Goal: Information Seeking & Learning: Learn about a topic

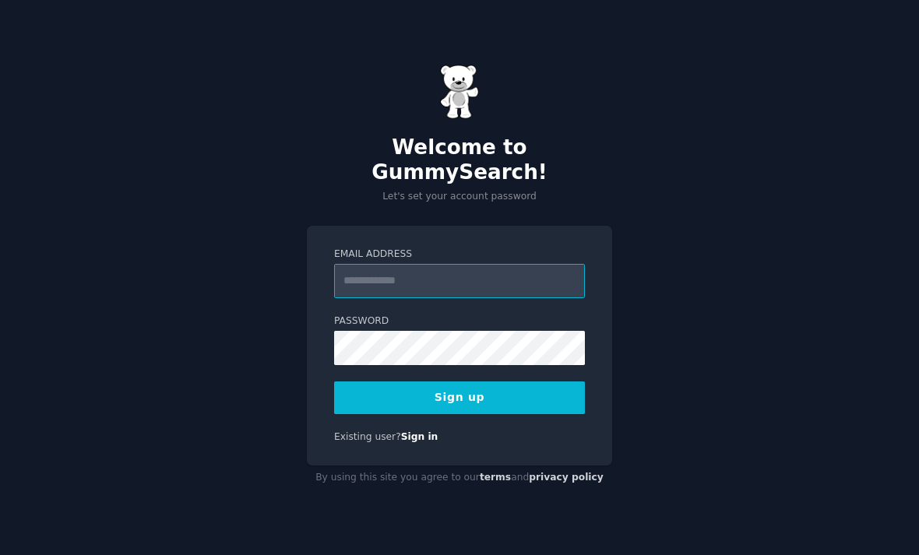
click at [372, 291] on input "Email Address" at bounding box center [459, 281] width 251 height 34
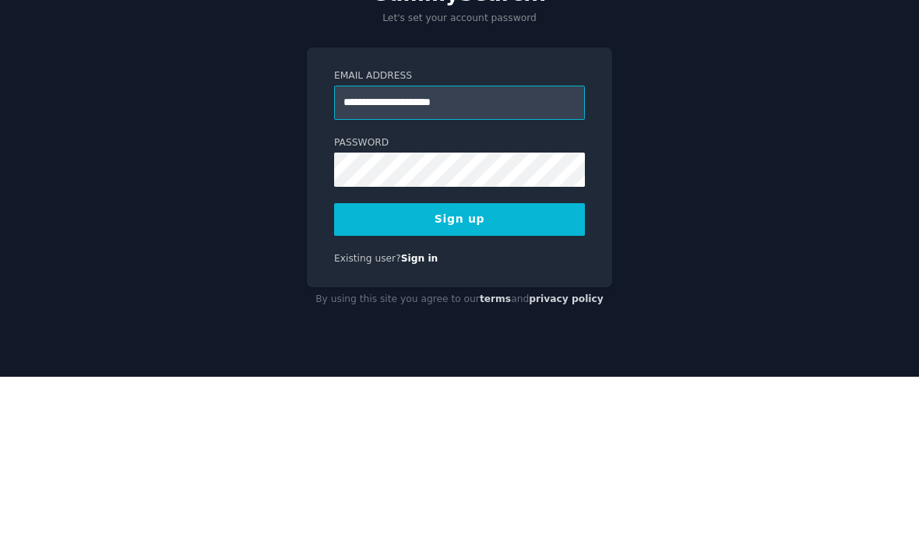
click at [368, 264] on input "**********" at bounding box center [459, 281] width 251 height 34
type input "**********"
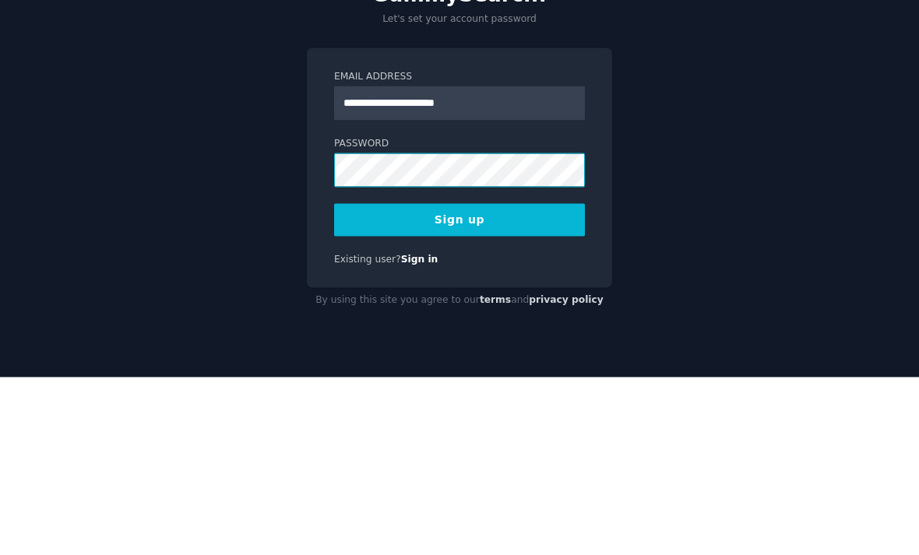
scroll to position [50, 0]
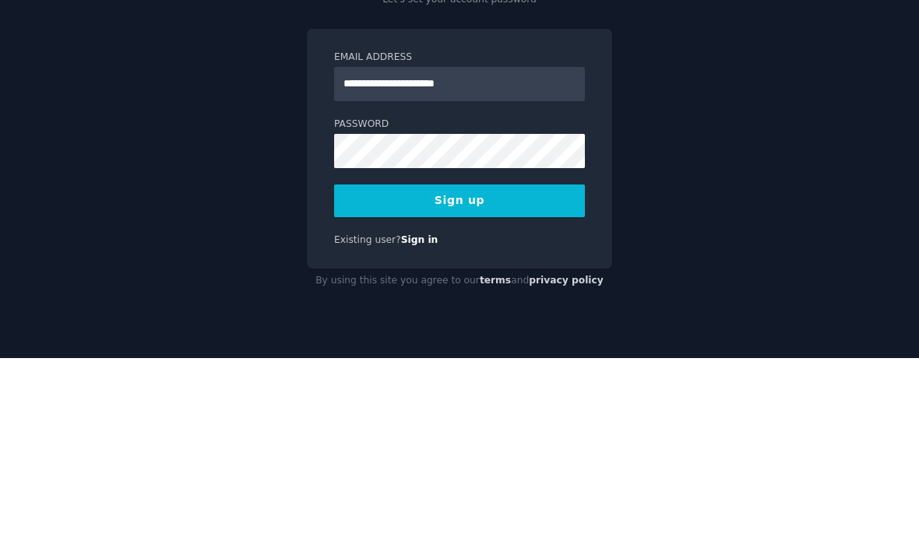
click at [363, 381] on button "Sign up" at bounding box center [459, 397] width 251 height 33
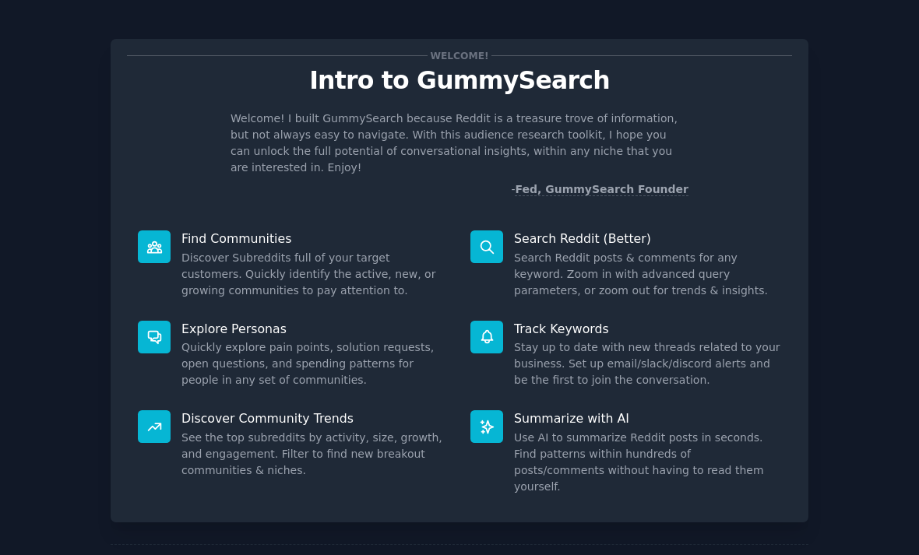
scroll to position [50, 0]
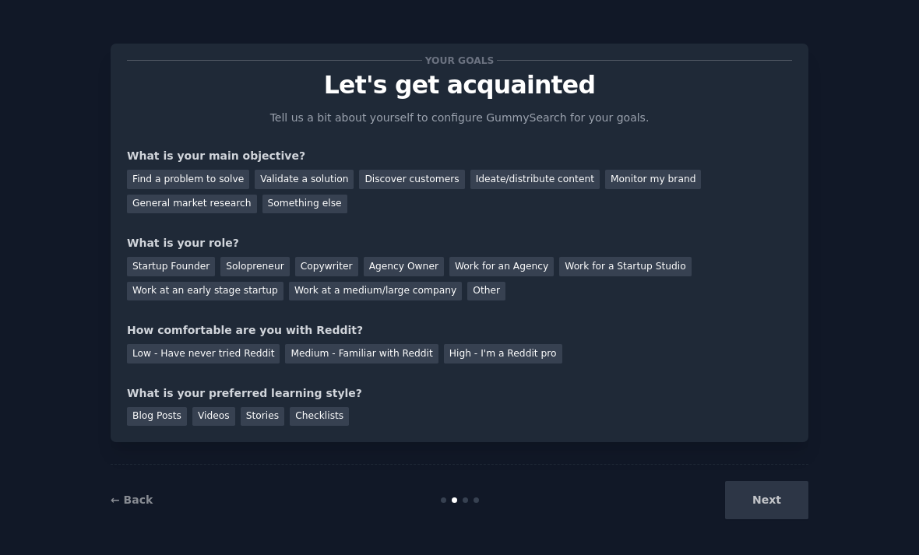
click at [167, 170] on div "Find a problem to solve" at bounding box center [188, 179] width 122 height 19
click at [300, 170] on div "Validate a solution" at bounding box center [304, 179] width 99 height 19
click at [269, 195] on div "Something else" at bounding box center [304, 204] width 85 height 19
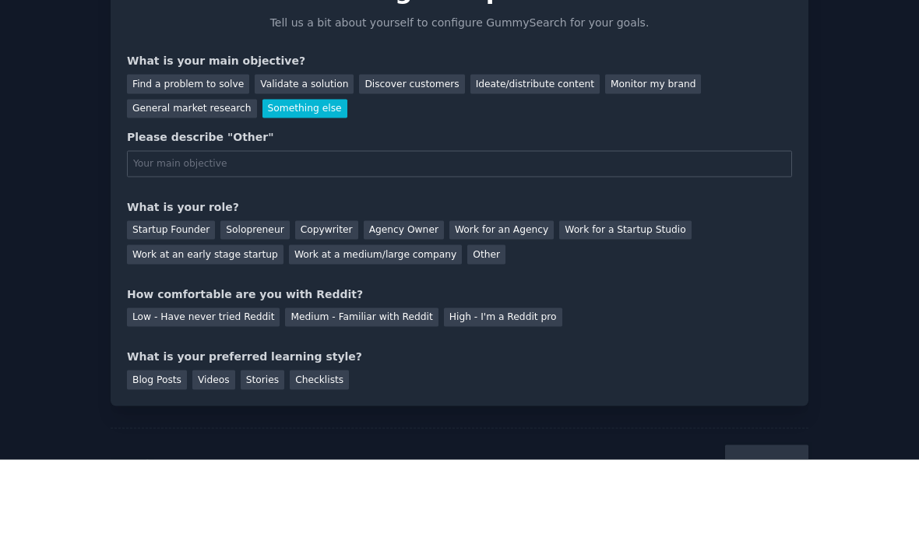
click at [174, 195] on div "General market research" at bounding box center [192, 204] width 130 height 19
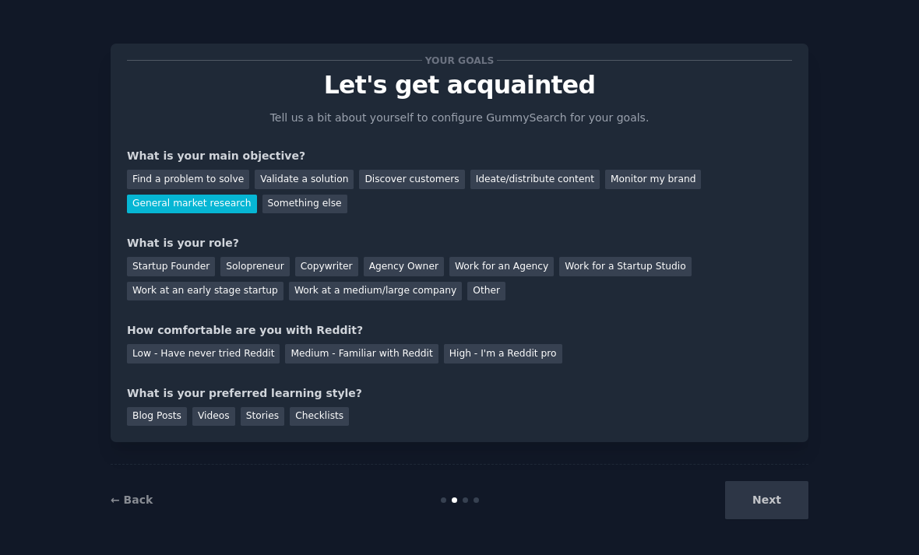
click at [467, 282] on div "Other" at bounding box center [486, 291] width 38 height 19
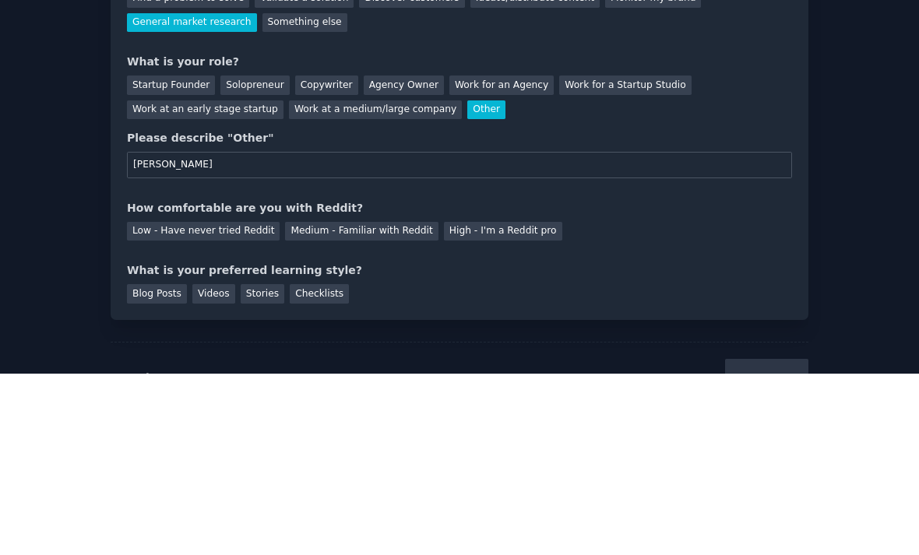
click at [429, 444] on div "What is your preferred learning style?" at bounding box center [459, 452] width 665 height 16
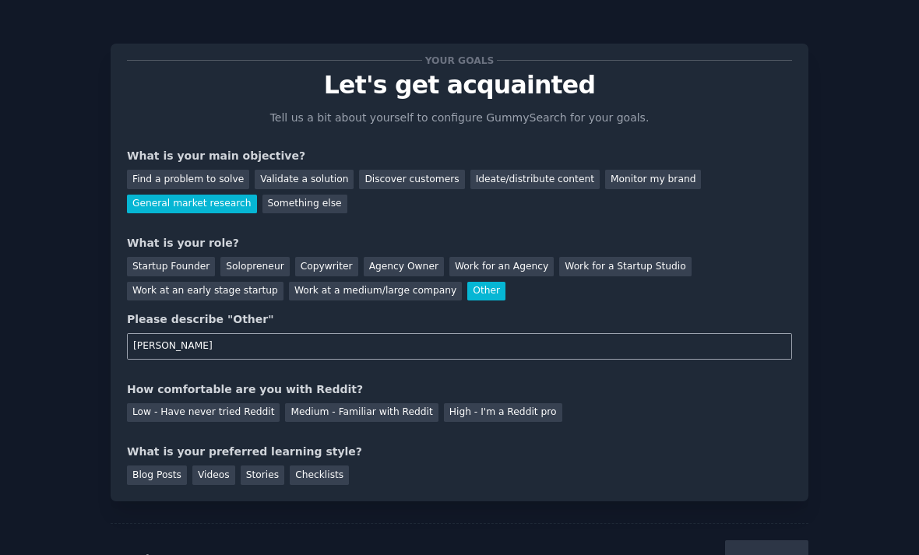
click at [184, 333] on input "[PERSON_NAME]" at bounding box center [459, 346] width 665 height 26
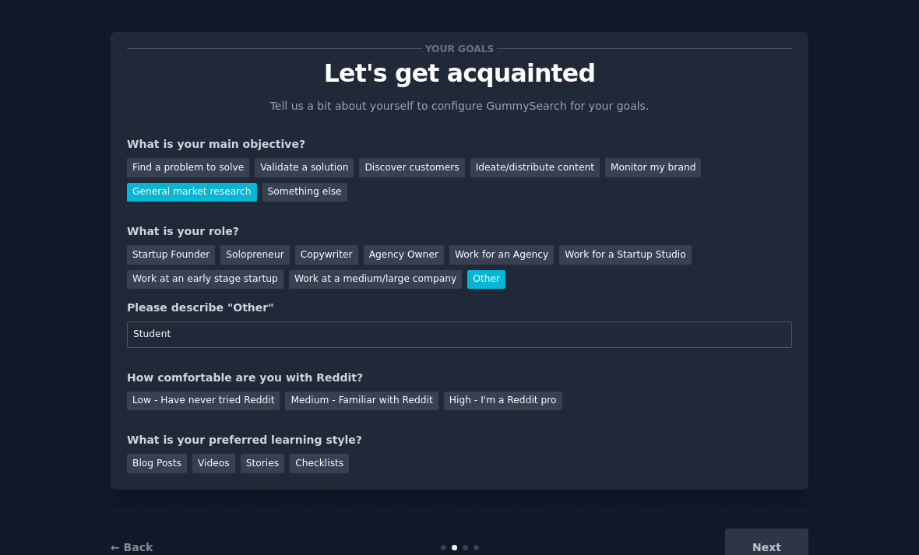
scroll to position [9, 0]
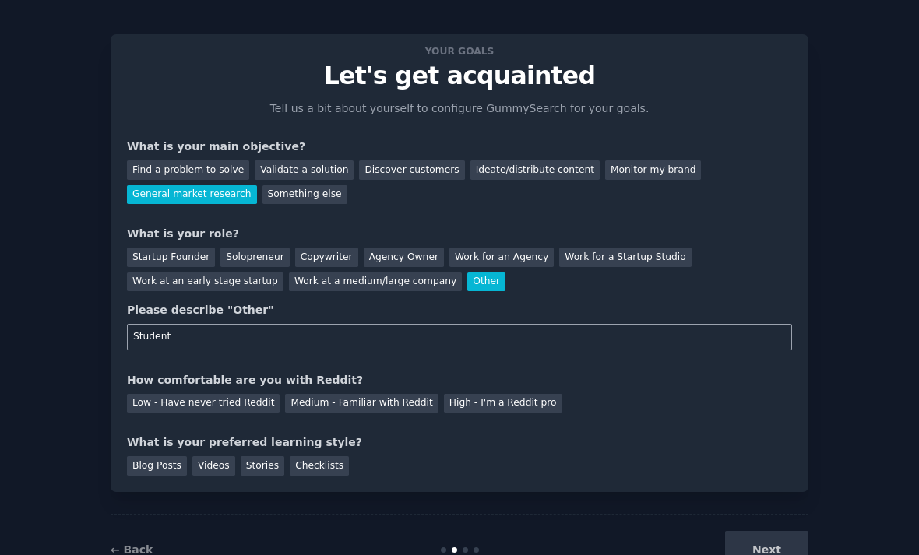
type input "Student"
click at [768, 531] on div "Next" at bounding box center [691, 550] width 233 height 38
click at [736, 531] on div "Next" at bounding box center [691, 550] width 233 height 38
click at [367, 394] on div "Medium - Familiar with Reddit" at bounding box center [361, 403] width 153 height 19
click at [155, 456] on div "Blog Posts" at bounding box center [157, 465] width 60 height 19
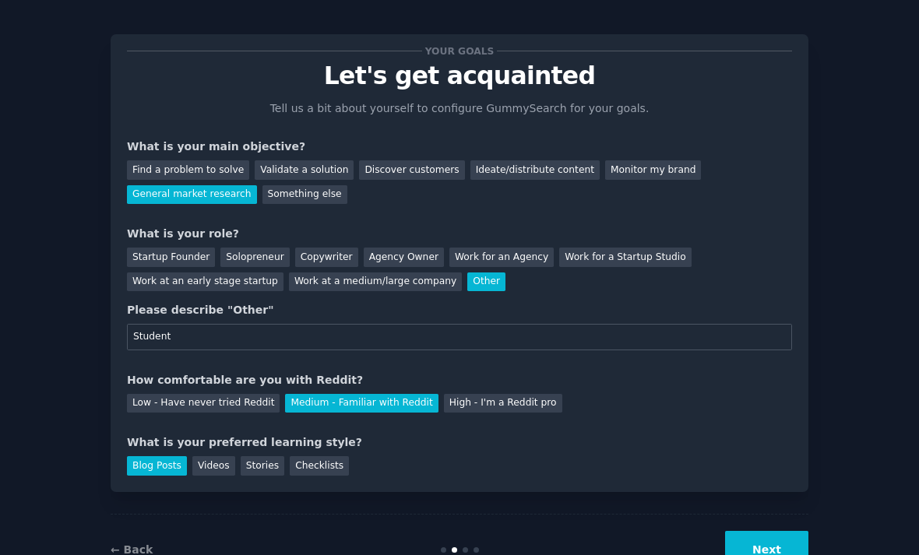
click at [747, 531] on button "Next" at bounding box center [766, 550] width 83 height 38
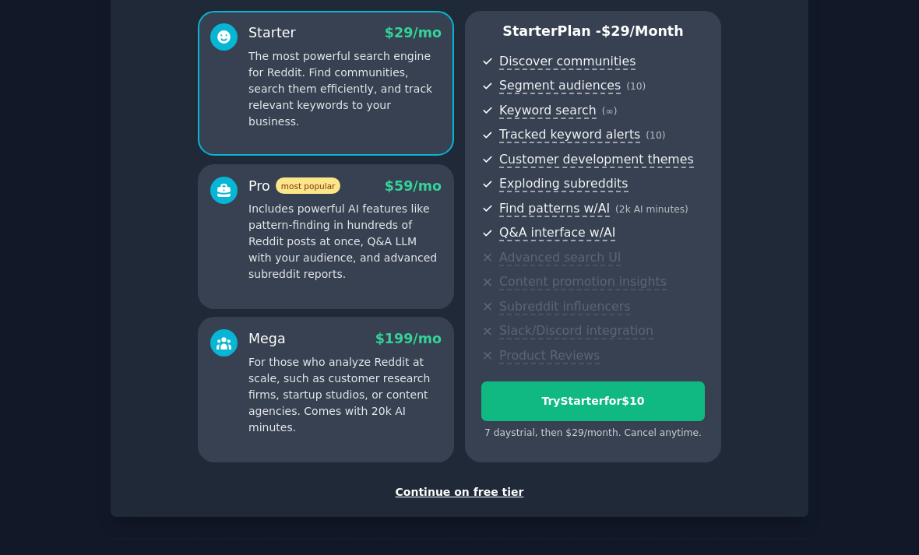
scroll to position [128, 0]
click at [438, 485] on div "Continue on free tier" at bounding box center [459, 493] width 665 height 16
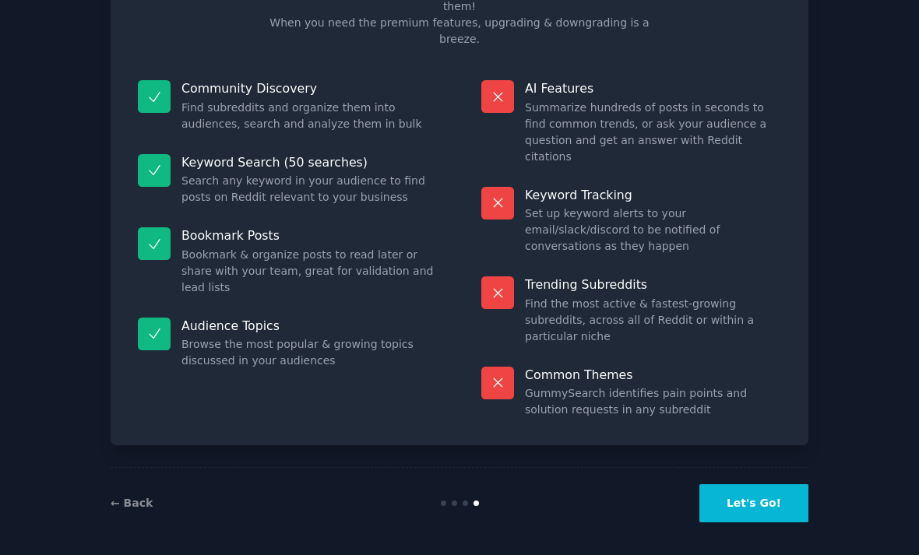
scroll to position [2, 0]
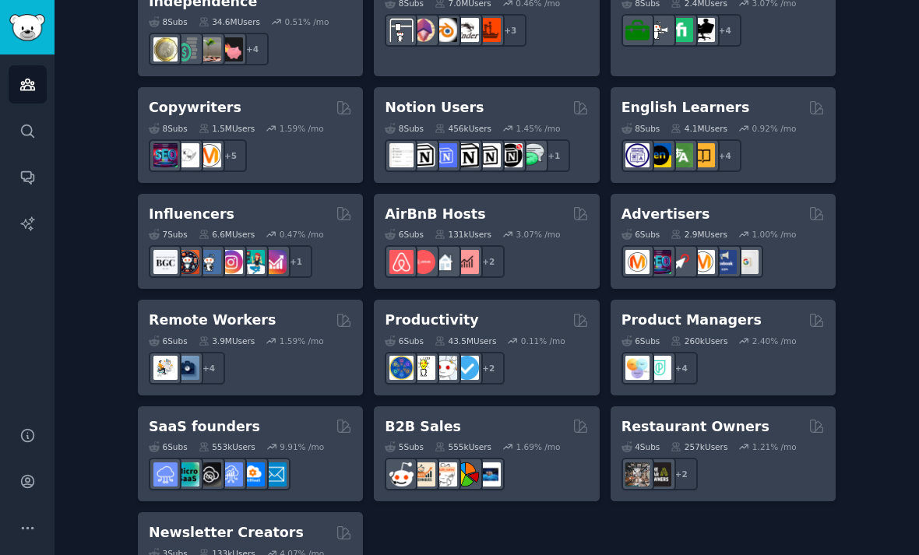
scroll to position [1186, 0]
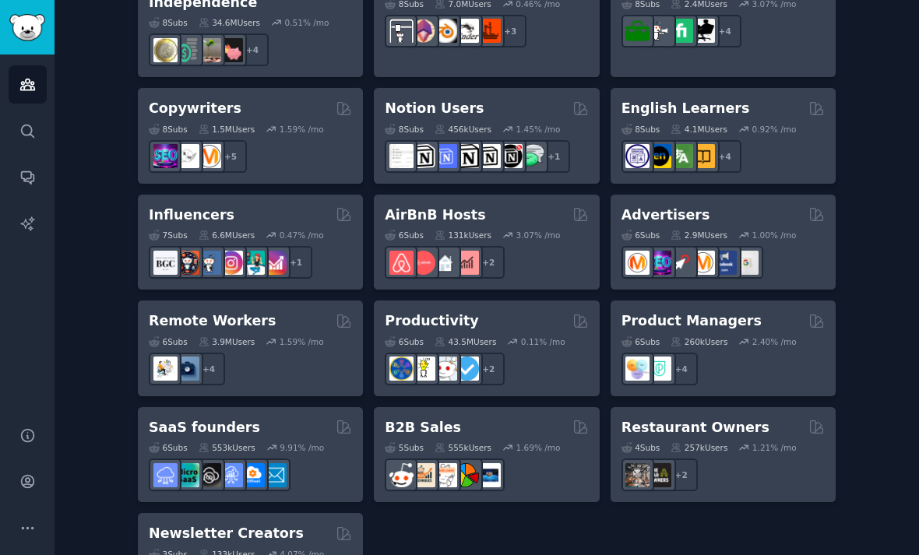
click at [423, 437] on div "5 Sub s 555k Users 1.69 % /mo" at bounding box center [486, 464] width 203 height 54
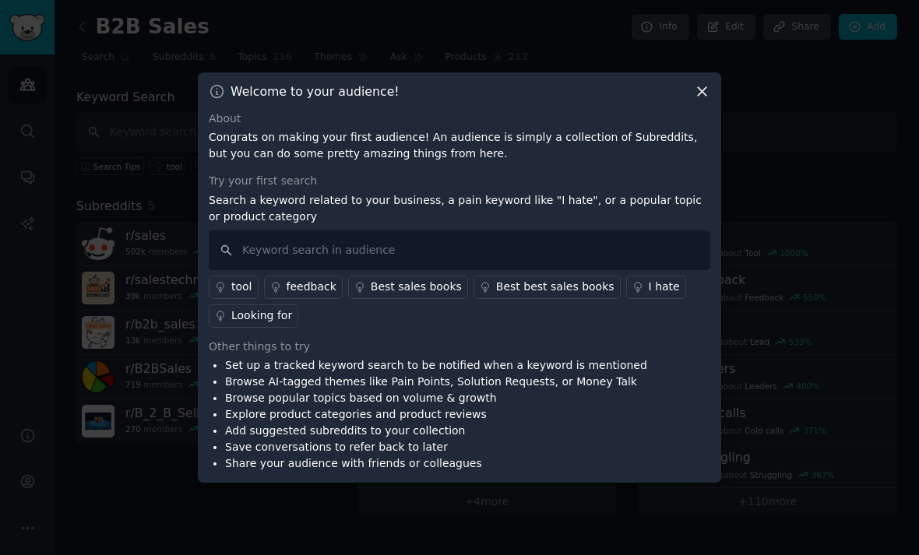
click at [648, 295] on div "I hate" at bounding box center [663, 287] width 31 height 16
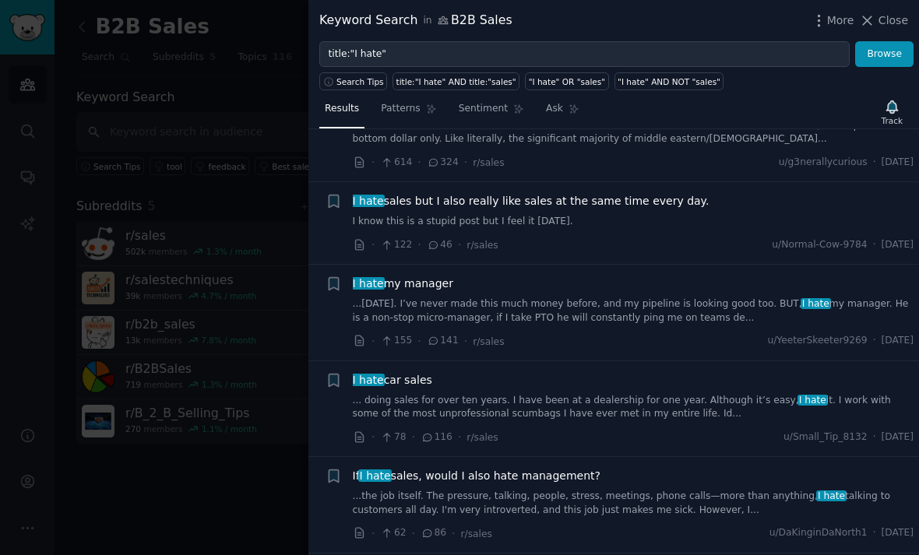
scroll to position [867, 0]
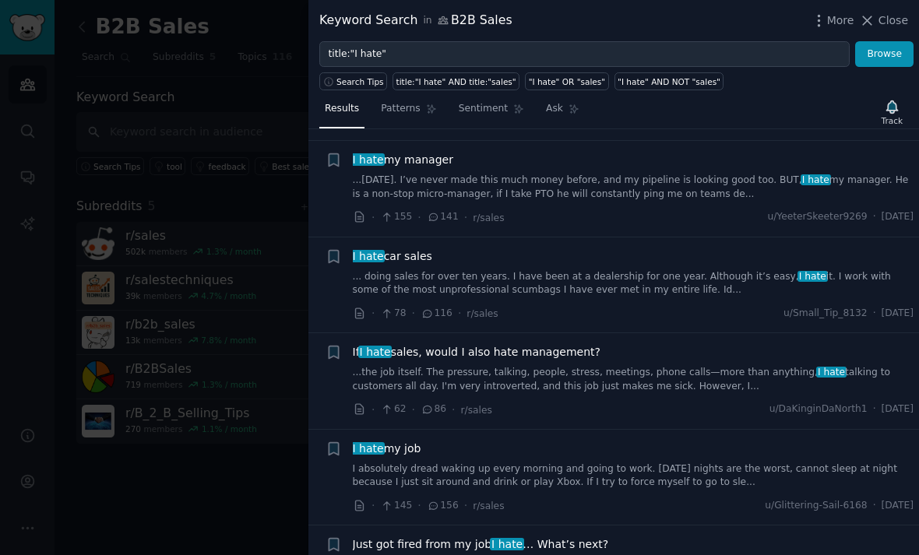
click at [423, 76] on div "title:"I hate" AND title:"sales"" at bounding box center [456, 81] width 120 height 11
type input "title:"I hate" AND title:"sales""
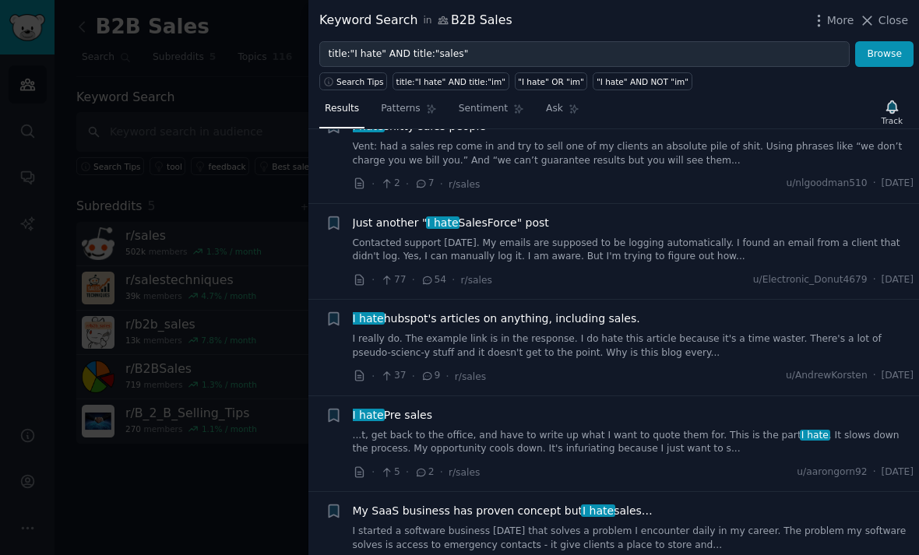
scroll to position [1011, 0]
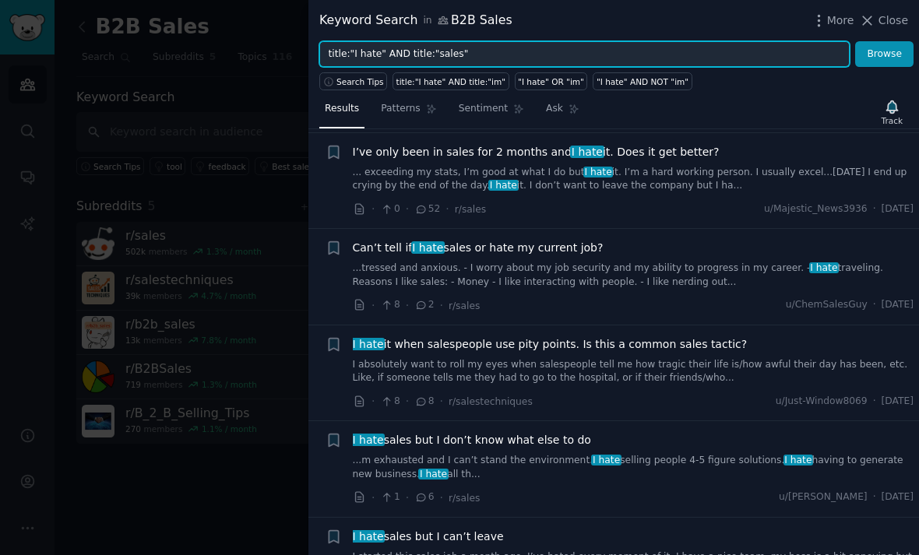
click at [351, 42] on input "title:"I hate" AND title:"sales"" at bounding box center [584, 54] width 530 height 26
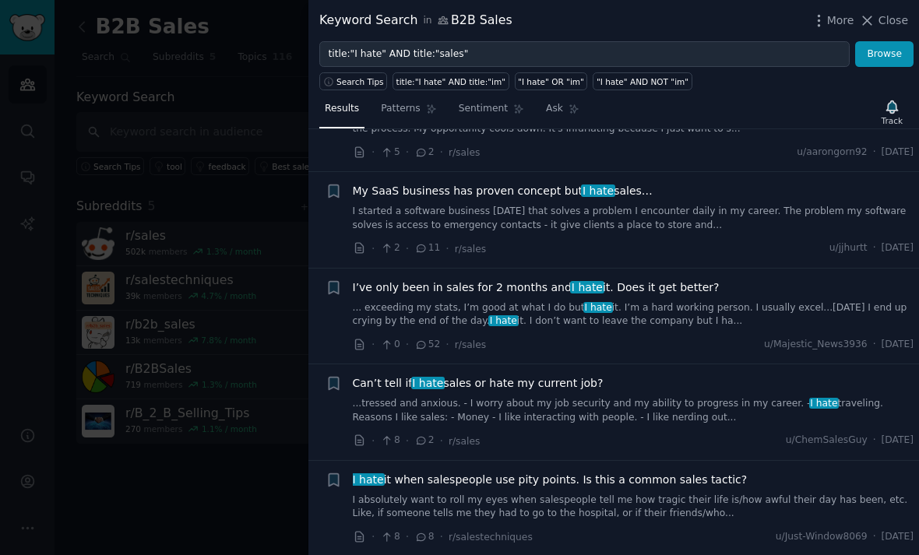
scroll to position [1323, 0]
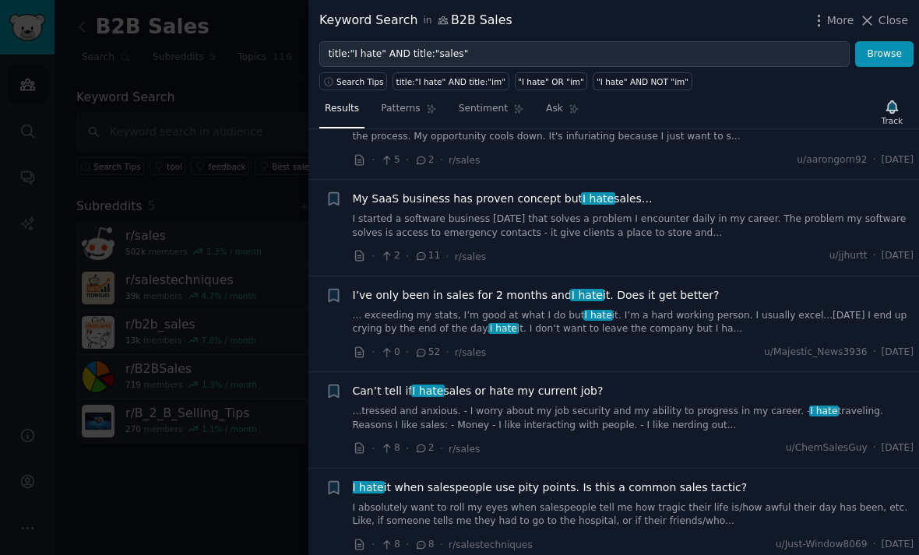
click at [370, 191] on span "My SaaS business has proven concept but I hate sales…" at bounding box center [503, 199] width 300 height 16
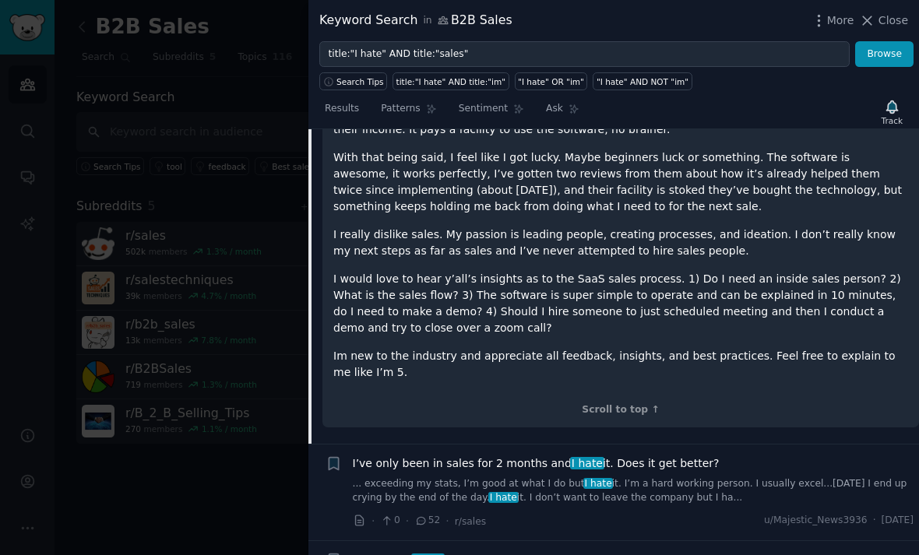
scroll to position [1920, 0]
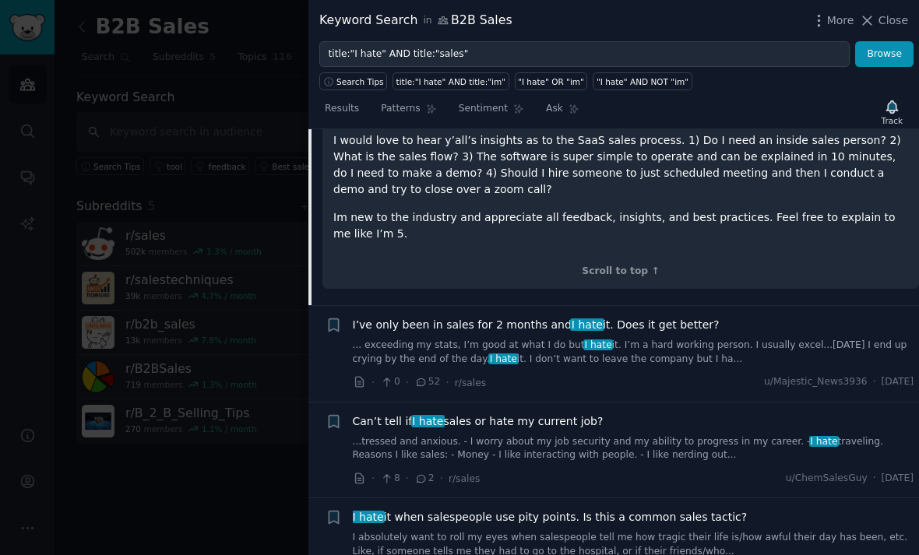
click at [363, 113] on link "Results" at bounding box center [341, 113] width 45 height 32
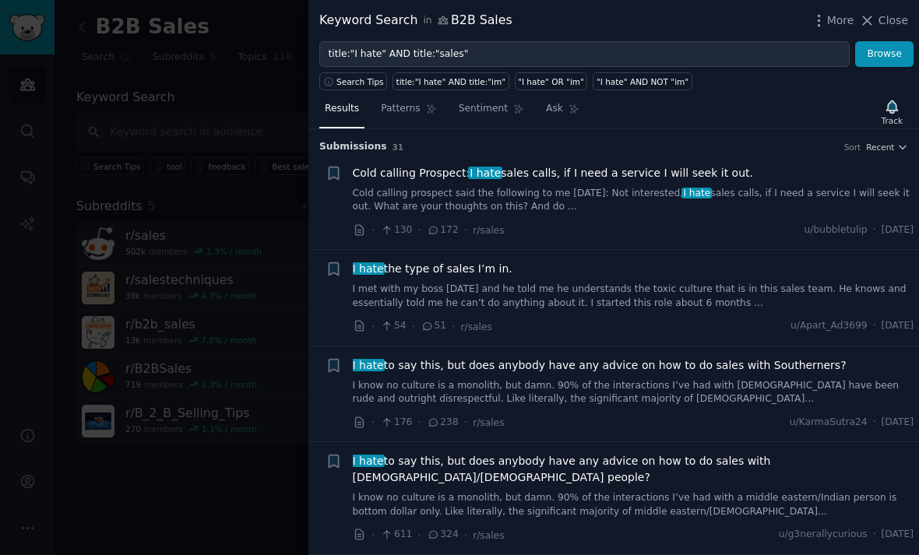
click at [202, 115] on div at bounding box center [459, 277] width 919 height 555
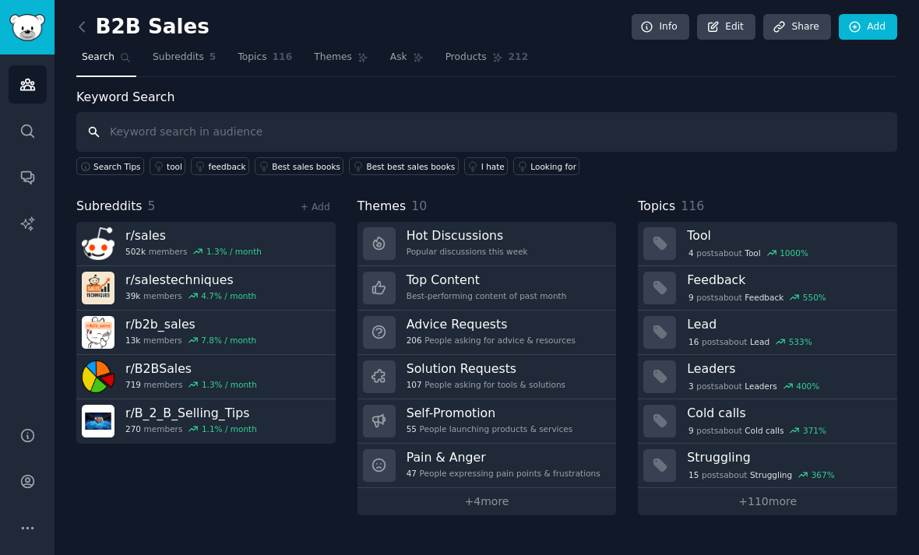
click at [137, 112] on input "text" at bounding box center [486, 132] width 821 height 40
type input "Restaurants"
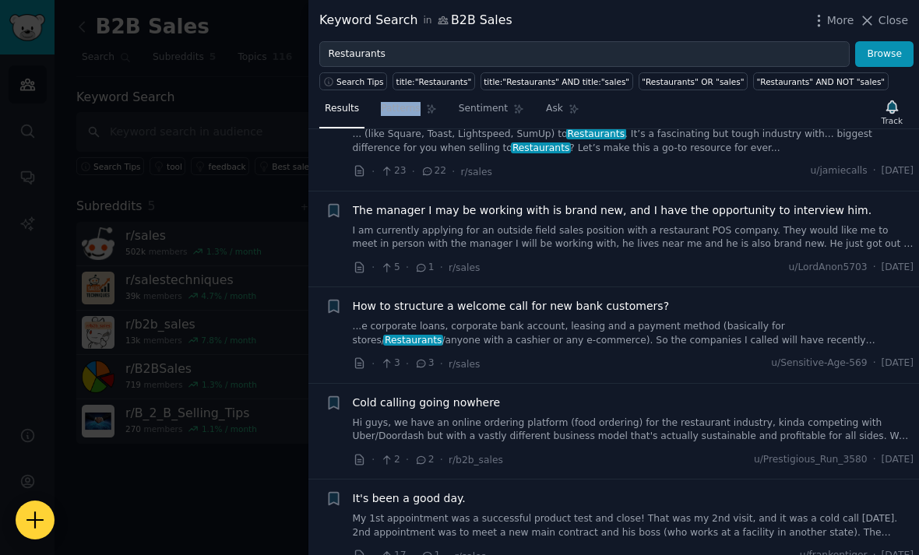
scroll to position [2279, 0]
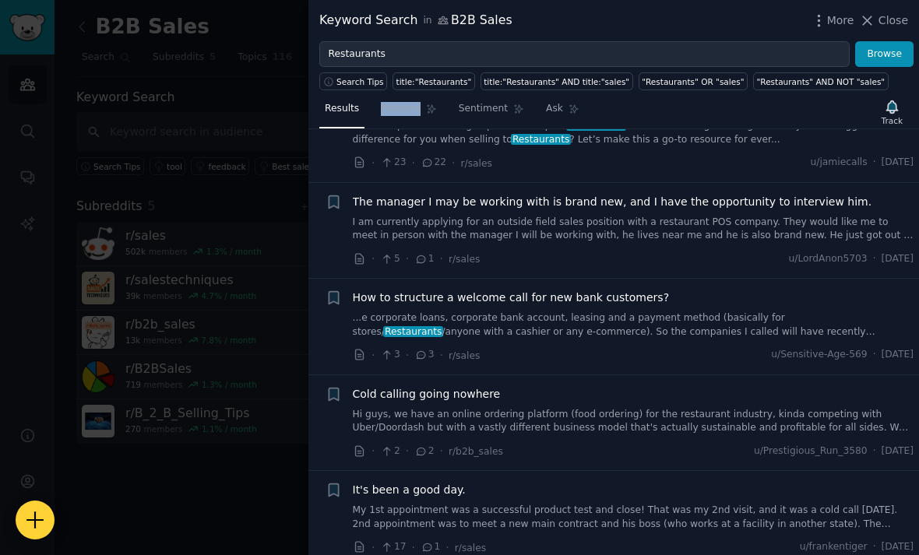
click at [391, 100] on link "Patterns" at bounding box center [408, 113] width 66 height 32
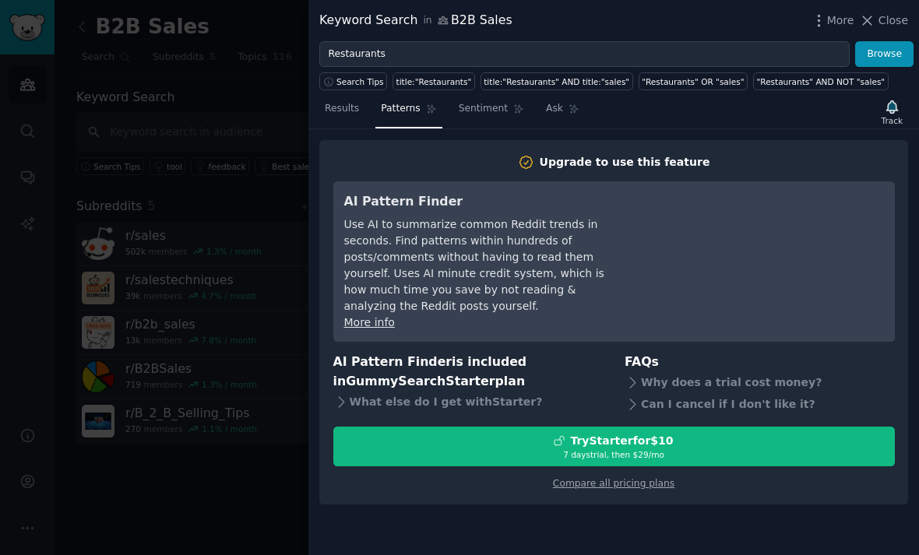
click at [343, 102] on span "Results" at bounding box center [342, 109] width 34 height 14
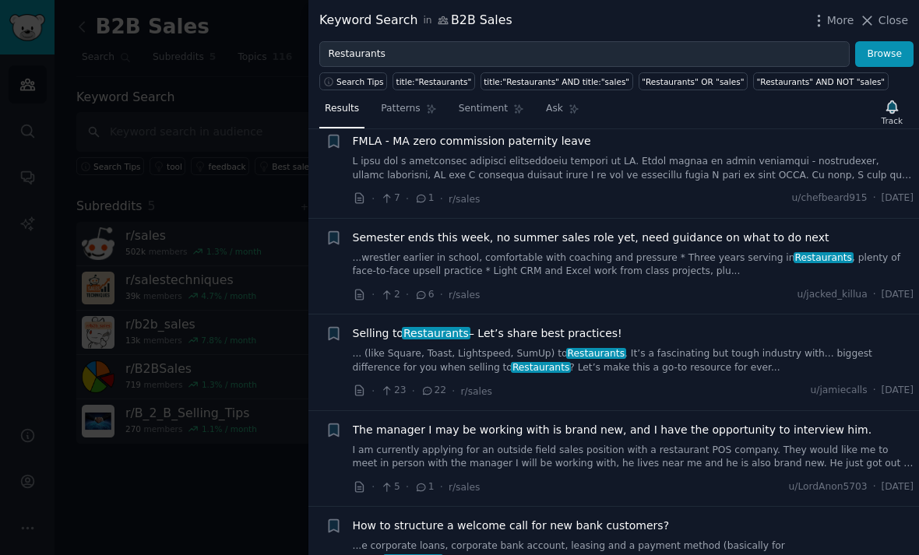
scroll to position [2045, 0]
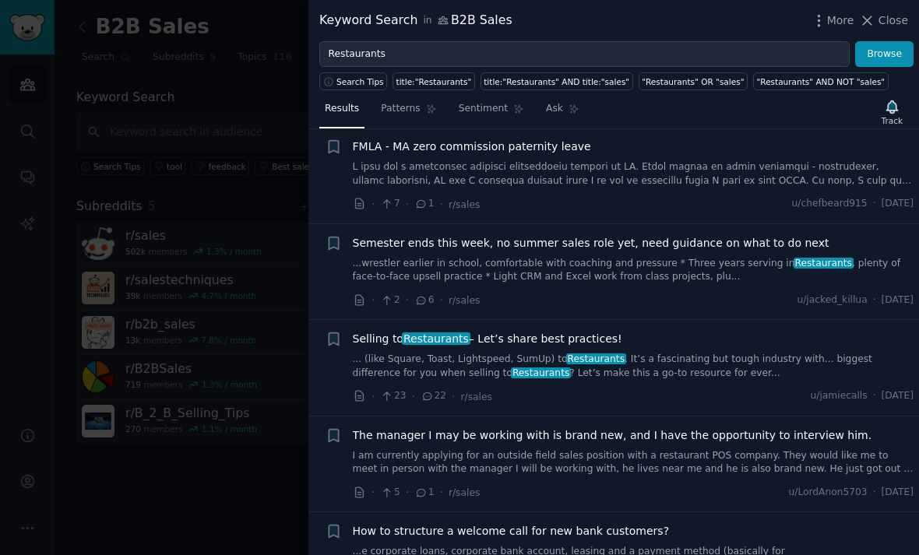
click at [388, 353] on link "... (like Square, Toast, Lightspeed, SumUp) to Restaurants . It’s a fascinating…" at bounding box center [633, 366] width 561 height 27
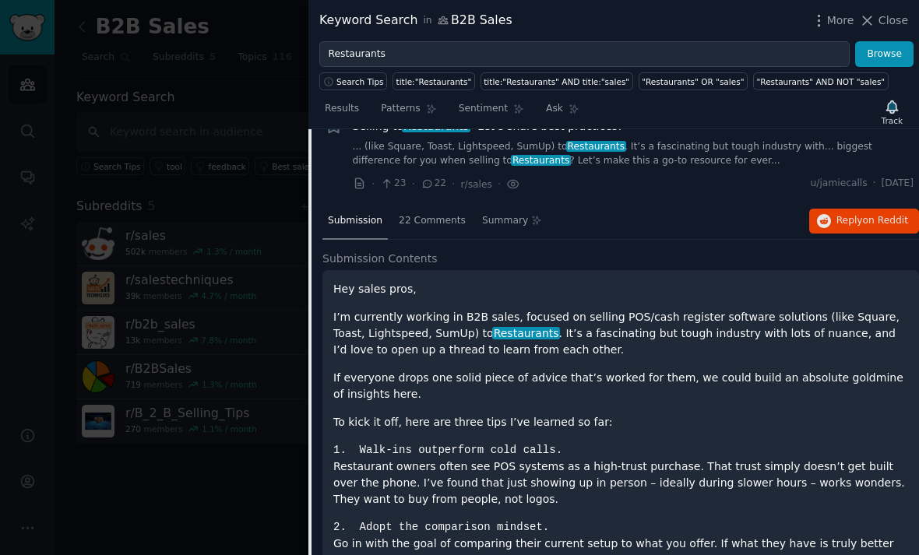
scroll to position [2258, 0]
click at [233, 428] on div at bounding box center [459, 277] width 919 height 555
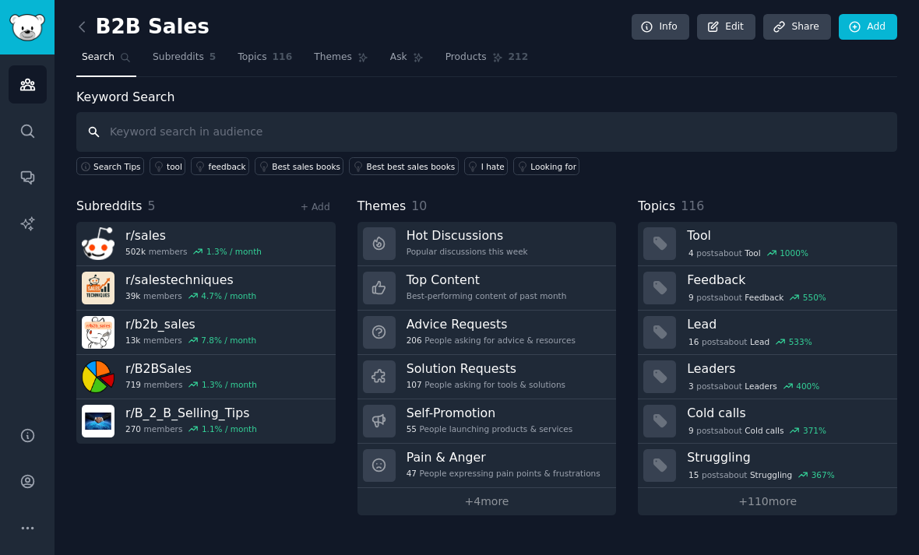
click at [222, 112] on input "text" at bounding box center [486, 132] width 821 height 40
type input "Restaurants sales"
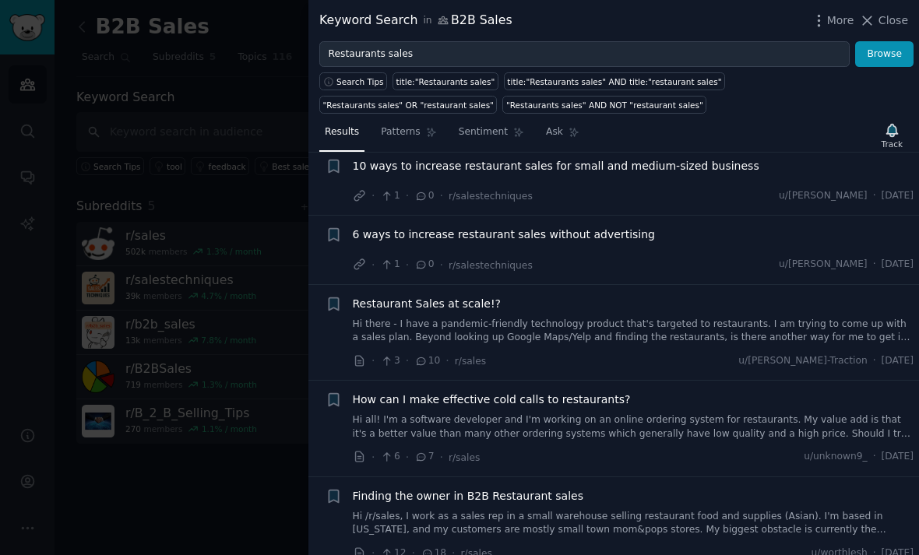
scroll to position [33, 0]
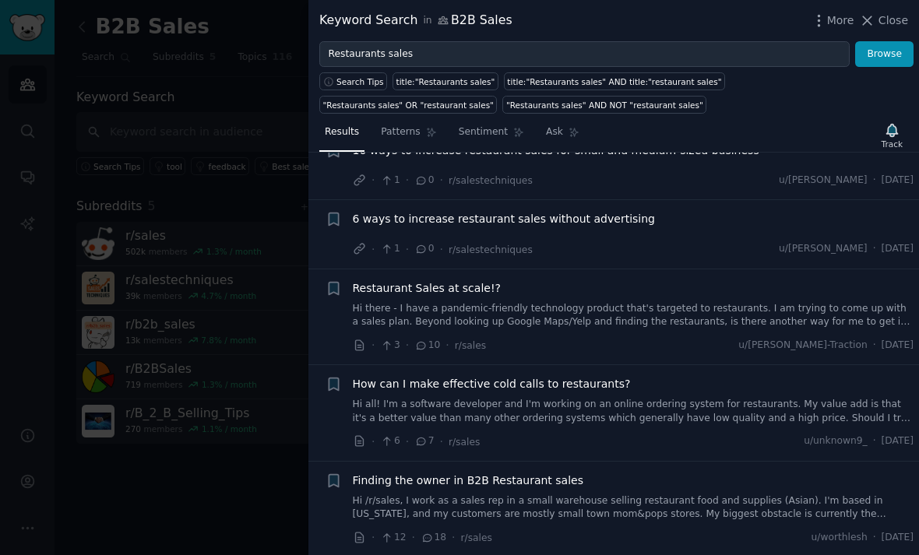
click at [445, 476] on span "Finding the owner in B2B Restaurant sales" at bounding box center [468, 481] width 230 height 16
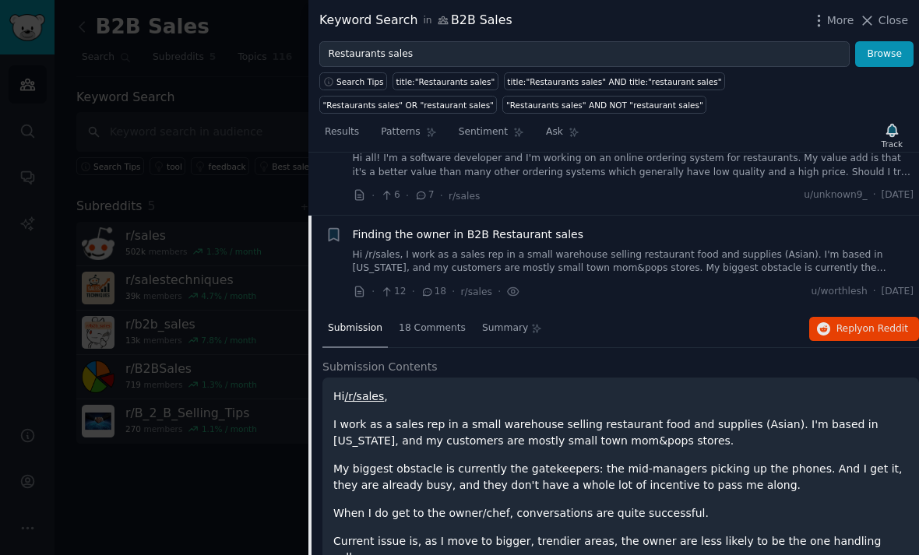
scroll to position [353, 0]
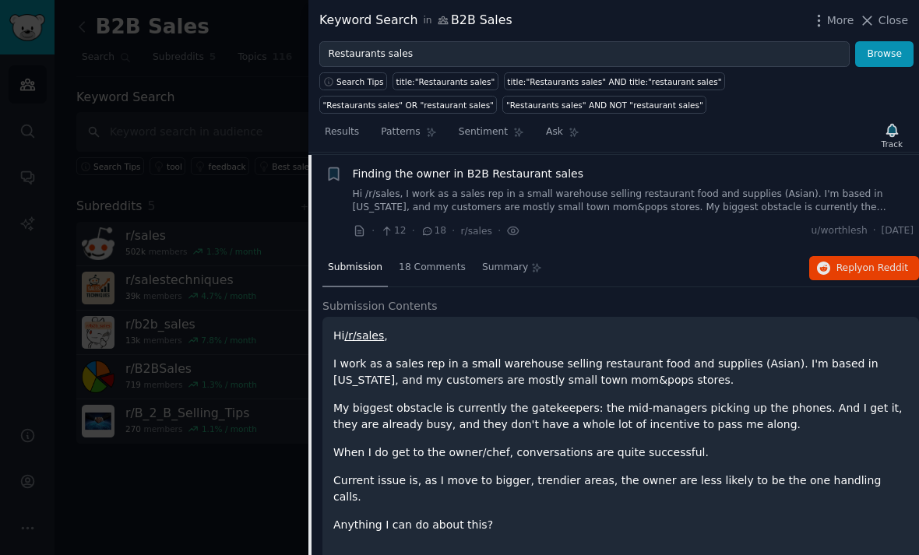
click at [480, 127] on span "Sentiment" at bounding box center [483, 132] width 49 height 14
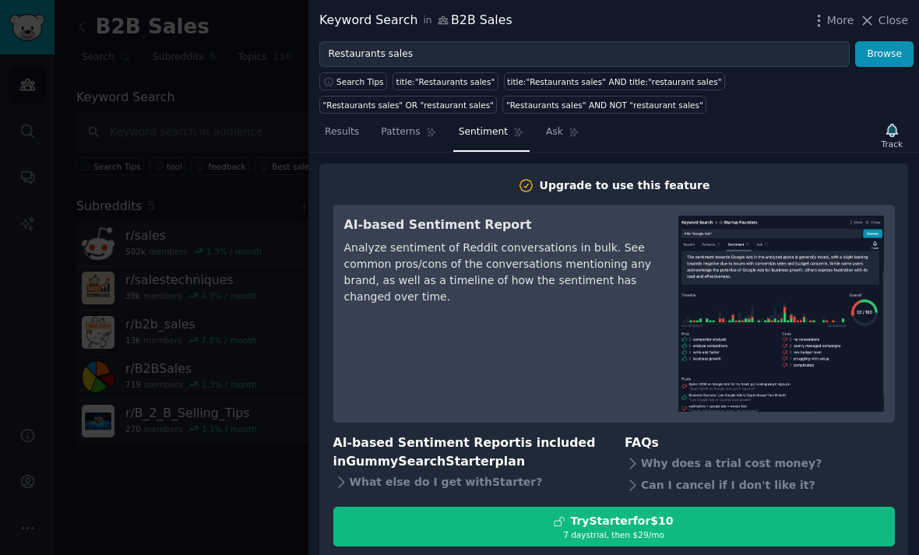
click at [137, 188] on div at bounding box center [459, 277] width 919 height 555
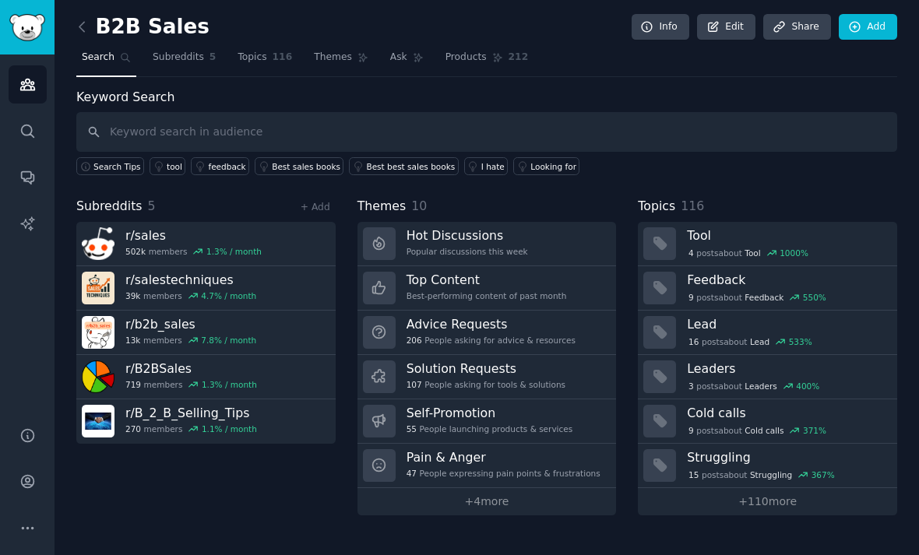
click at [376, 457] on icon at bounding box center [379, 465] width 16 height 16
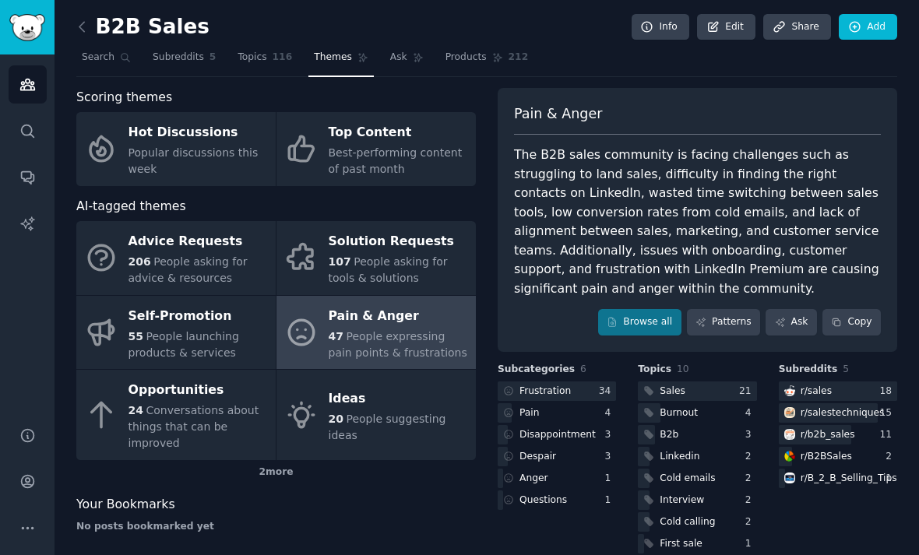
click at [313, 399] on icon at bounding box center [301, 415] width 33 height 33
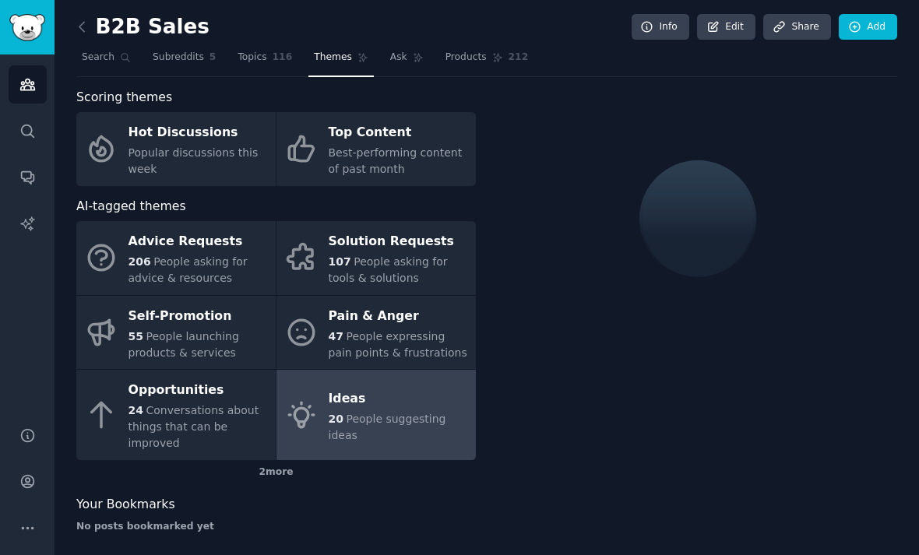
click at [255, 406] on link "Opportunities 24 Conversations about things that can be improved" at bounding box center [175, 415] width 199 height 90
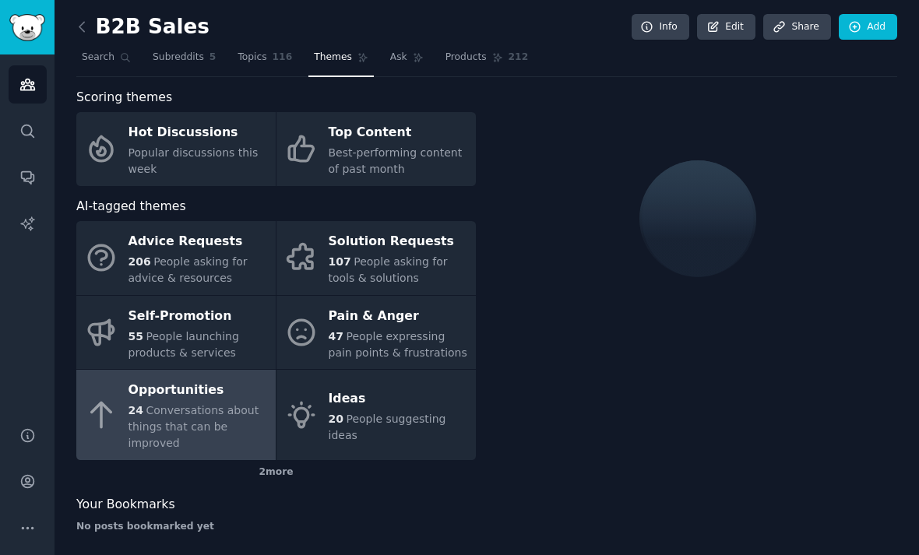
click at [271, 460] on div "2 more" at bounding box center [275, 472] width 399 height 25
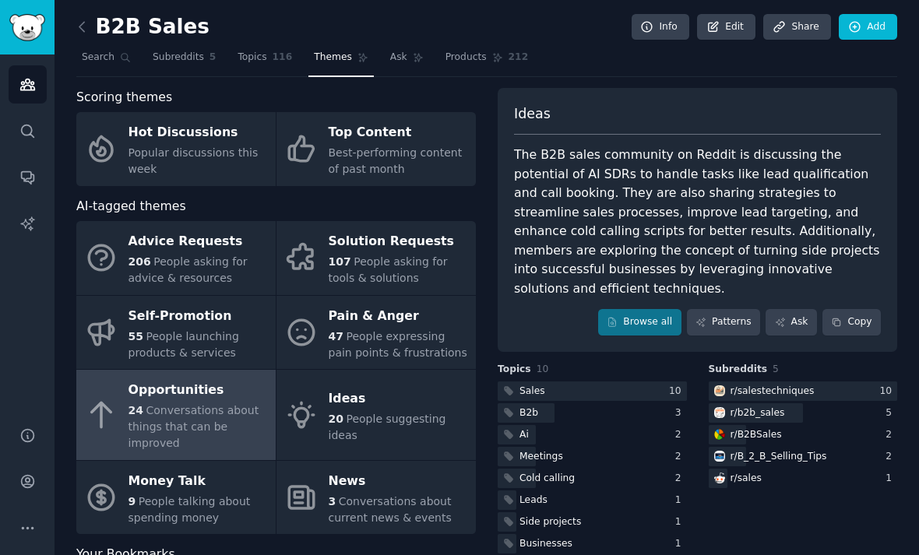
click at [93, 315] on link "Self-Promotion 55 People launching products & services" at bounding box center [175, 333] width 199 height 74
